Goal: Information Seeking & Learning: Learn about a topic

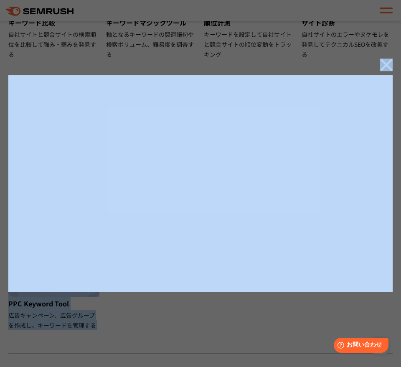
scroll to position [520, 0]
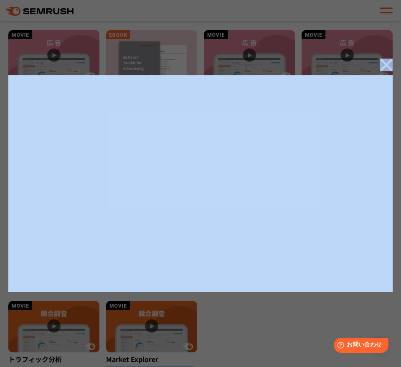
drag, startPoint x: 396, startPoint y: 250, endPoint x: 561, endPoint y: 390, distance: 216.3
click at [401, 367] on html ".cls-1 {fill: #fff;} .cls {fill: #FF642D;} .cls {fill: #FF642D;} .cls {fill: #F…" at bounding box center [200, 287] width 401 height 1614
